Goal: Task Accomplishment & Management: Complete application form

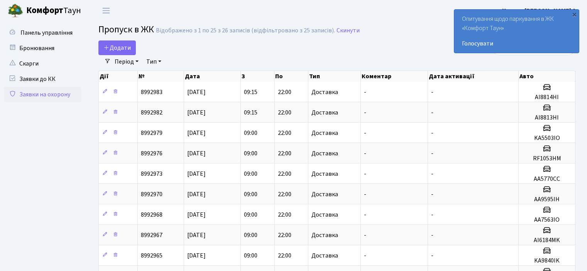
select select "25"
click at [115, 46] on span "Додати" at bounding box center [116, 48] width 27 height 8
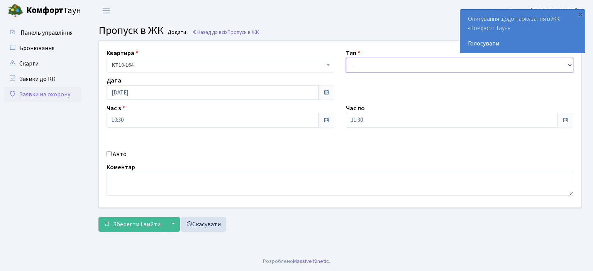
click at [571, 64] on select "- Доставка Таксі Гості Сервіс" at bounding box center [460, 65] width 228 height 15
select select "1"
click at [346, 58] on select "- Доставка Таксі Гості Сервіс" at bounding box center [460, 65] width 228 height 15
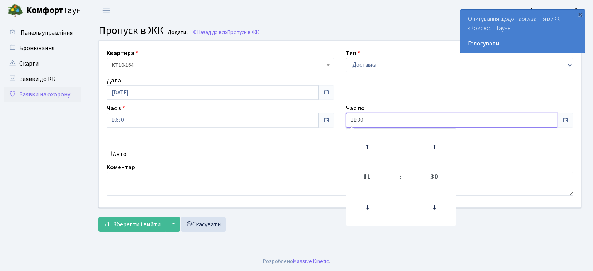
drag, startPoint x: 371, startPoint y: 125, endPoint x: 300, endPoint y: 133, distance: 71.9
click at [300, 133] on div "Квартира <b>КТ</b>&nbsp;&nbsp;&nbsp;&nbsp;10-164 КТ 10-164 Тип - Доставка Таксі…" at bounding box center [340, 124] width 494 height 167
type input "22:00"
click at [107, 155] on input "Авто" at bounding box center [109, 153] width 5 height 5
checkbox input "true"
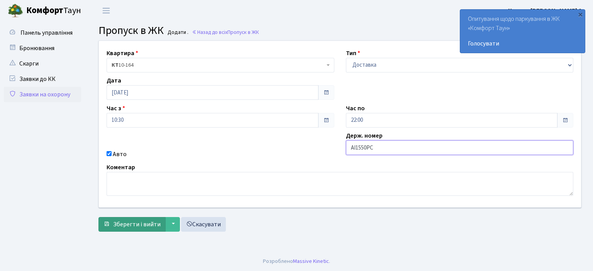
type input "AI1550PC"
click at [156, 227] on span "Зберегти і вийти" at bounding box center [136, 224] width 47 height 8
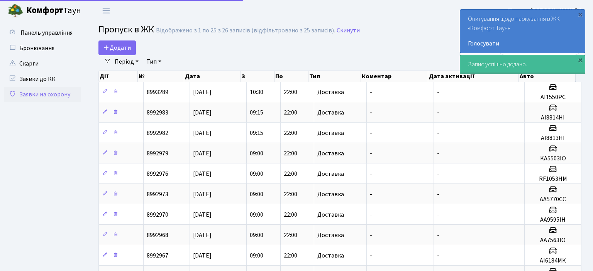
select select "25"
